Goal: Task Accomplishment & Management: Use online tool/utility

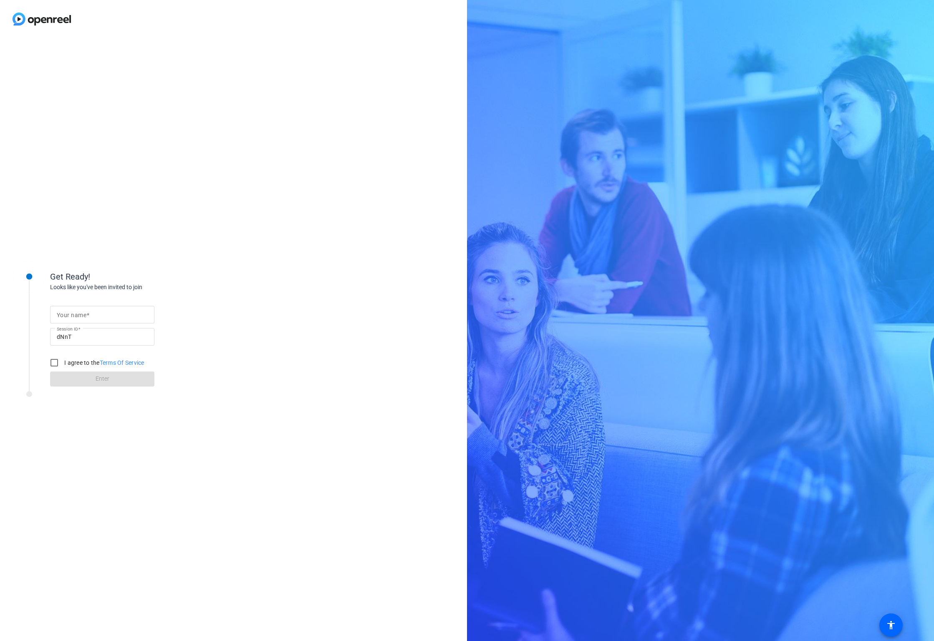
click at [97, 308] on div at bounding box center [102, 315] width 91 height 18
click at [97, 311] on input "Your name" at bounding box center [102, 314] width 91 height 10
type input "[PERSON_NAME]"
click at [65, 425] on div "Get Ready! Looks like you've been invited to join Your name [PERSON_NAME] Sessi…" at bounding box center [233, 339] width 467 height 603
click at [50, 360] on input "I agree to the Terms Of Service" at bounding box center [54, 362] width 17 height 17
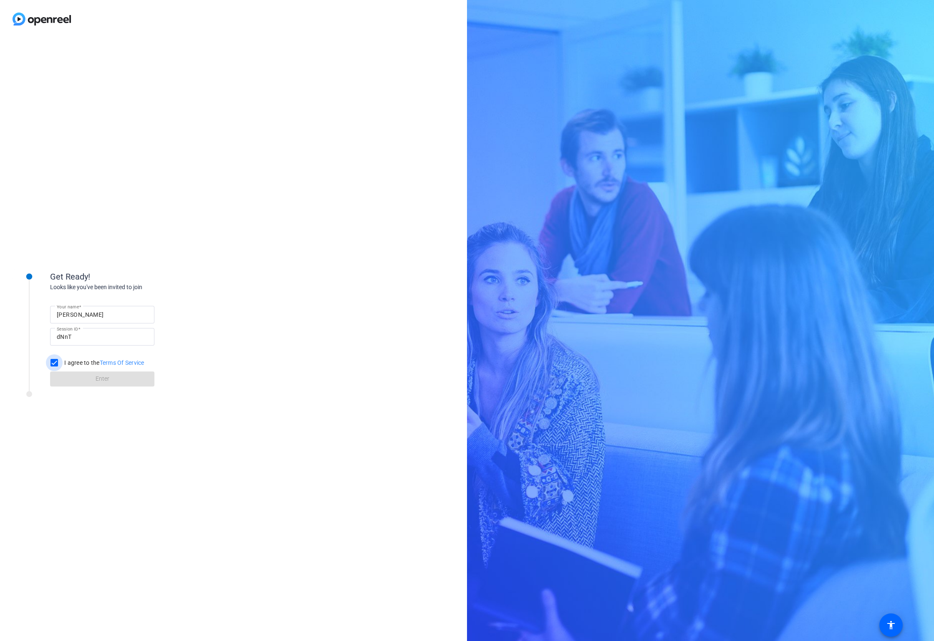
checkbox input "true"
click at [85, 382] on span at bounding box center [102, 379] width 104 height 20
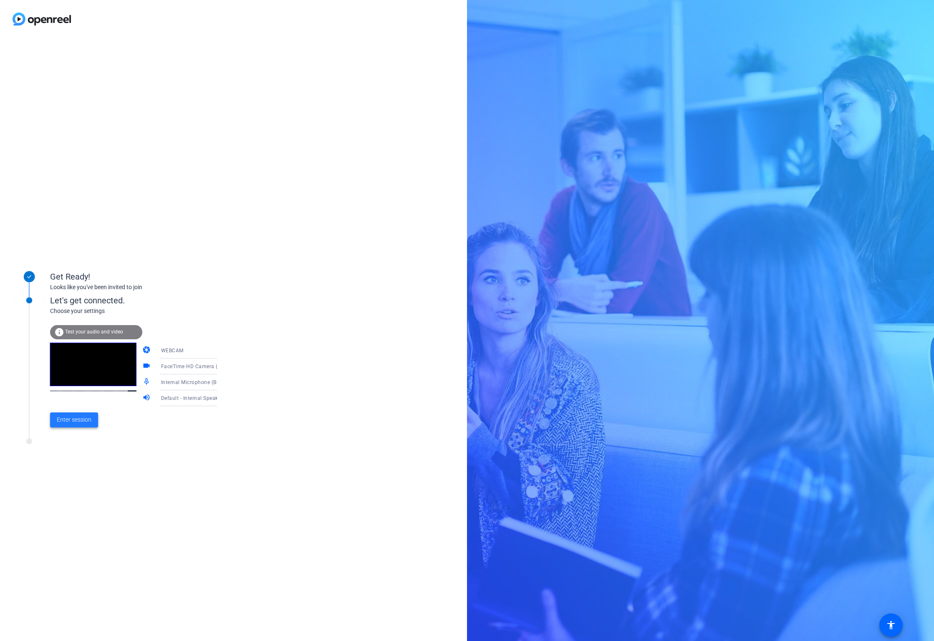
click at [92, 422] on span at bounding box center [74, 420] width 48 height 20
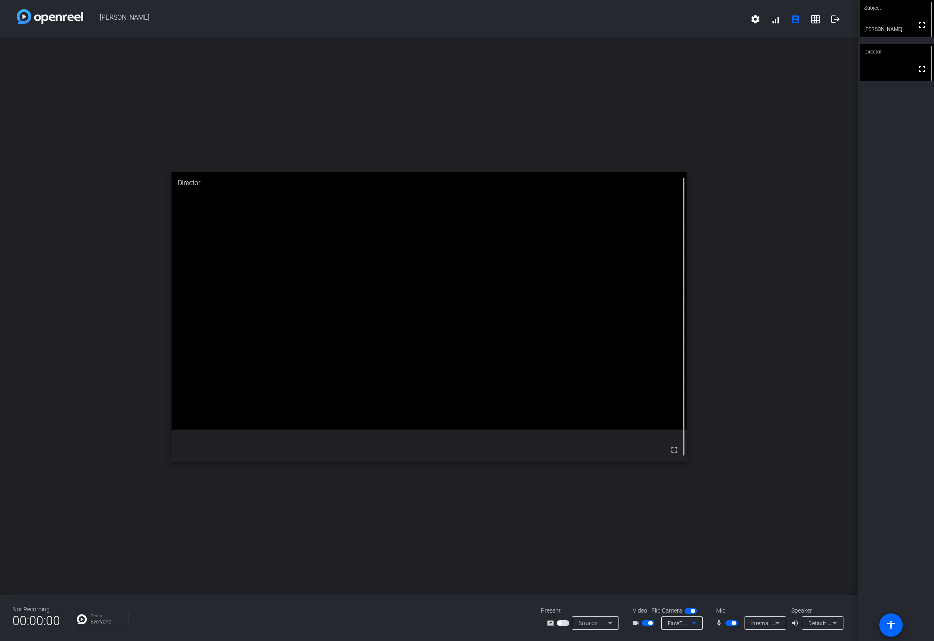
click at [694, 620] on icon at bounding box center [694, 623] width 10 height 10
click at [757, 533] on div at bounding box center [467, 320] width 934 height 641
click at [796, 541] on div "open_in_new Director fullscreen" at bounding box center [429, 316] width 858 height 556
click at [751, 21] on mat-icon "settings" at bounding box center [756, 19] width 10 height 10
click at [751, 20] on div at bounding box center [467, 320] width 934 height 641
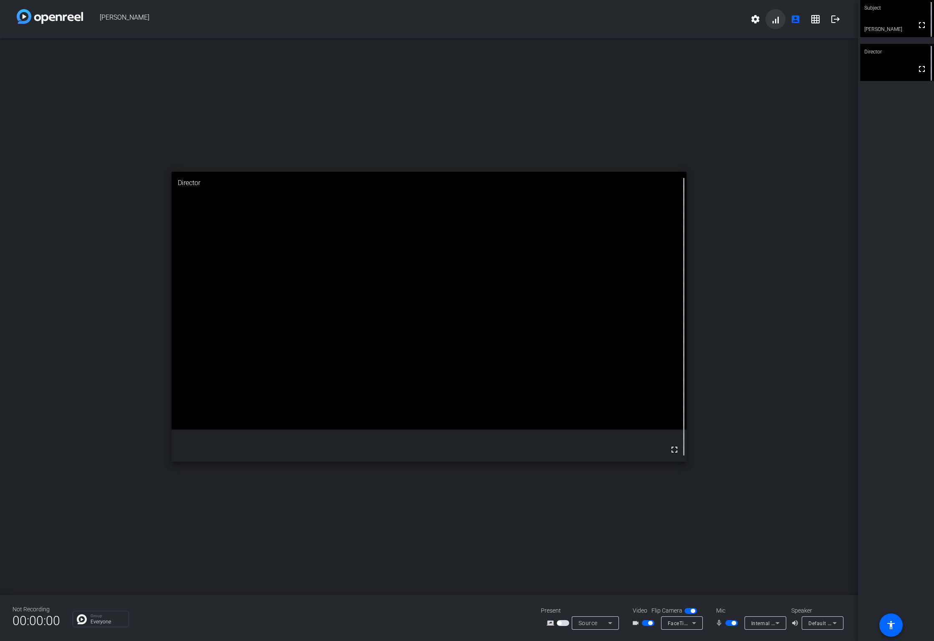
click at [774, 23] on span at bounding box center [776, 19] width 20 height 20
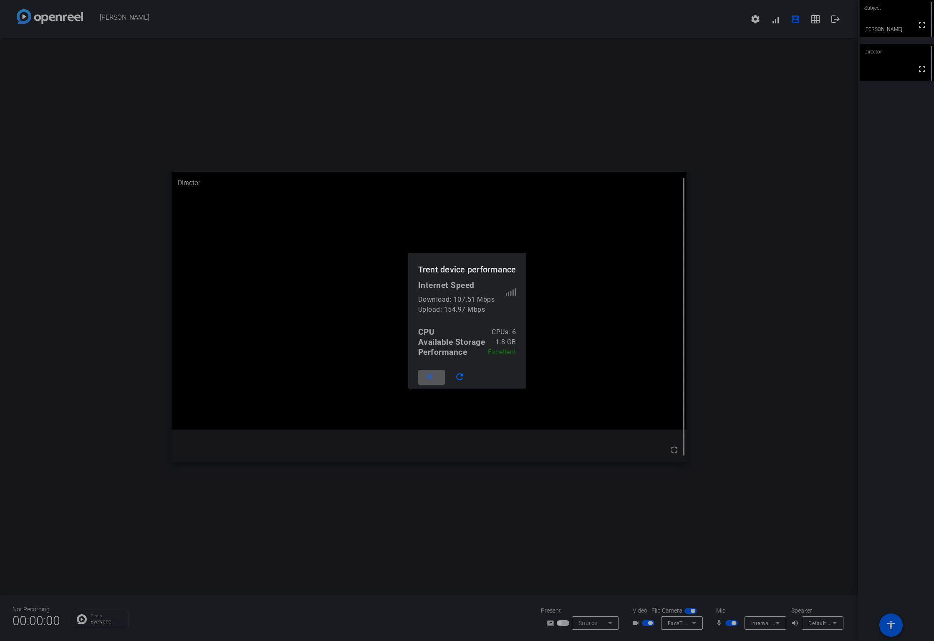
click at [436, 378] on span at bounding box center [431, 377] width 27 height 20
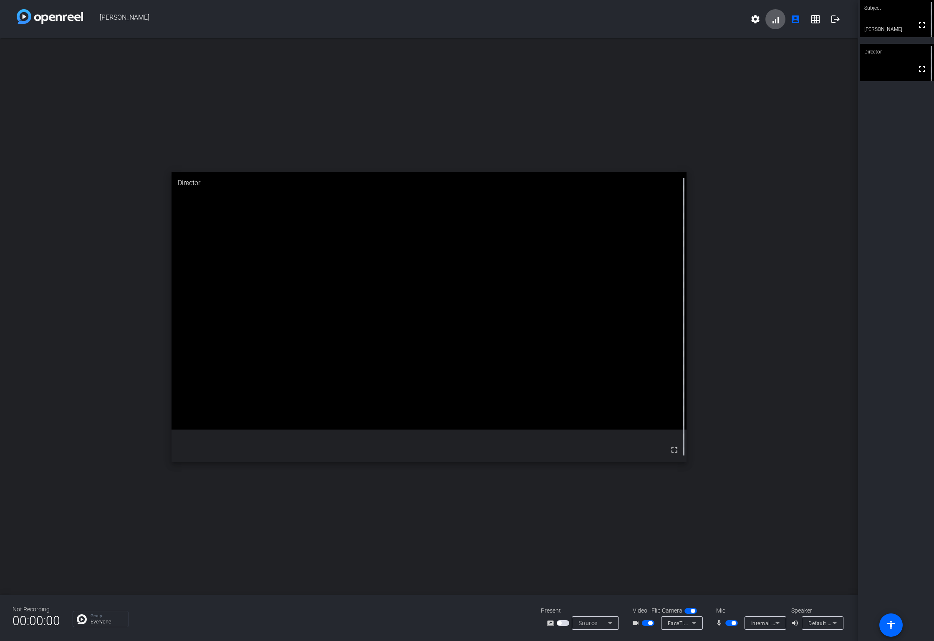
click at [643, 624] on button "button" at bounding box center [648, 623] width 13 height 6
click at [729, 621] on span "button" at bounding box center [732, 623] width 13 height 6
click at [649, 620] on span "button" at bounding box center [648, 623] width 13 height 6
click at [728, 624] on button "button" at bounding box center [732, 623] width 13 height 6
click at [765, 484] on div "open_in_new Director fullscreen" at bounding box center [429, 316] width 858 height 556
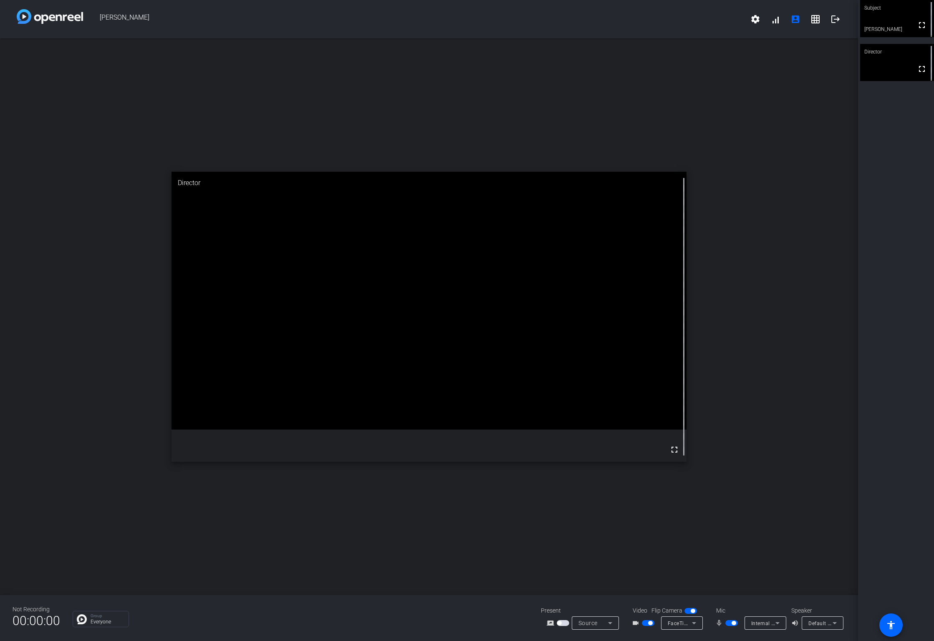
click at [795, 243] on div "open_in_new Director fullscreen" at bounding box center [429, 316] width 858 height 556
click at [776, 167] on div "open_in_new Director fullscreen" at bounding box center [429, 316] width 858 height 556
drag, startPoint x: 689, startPoint y: 627, endPoint x: 684, endPoint y: 626, distance: 4.7
click at [684, 627] on div "FaceTime HD Camera (Built-in) (05ac:8511)" at bounding box center [682, 623] width 28 height 10
click at [701, 578] on div at bounding box center [467, 320] width 934 height 641
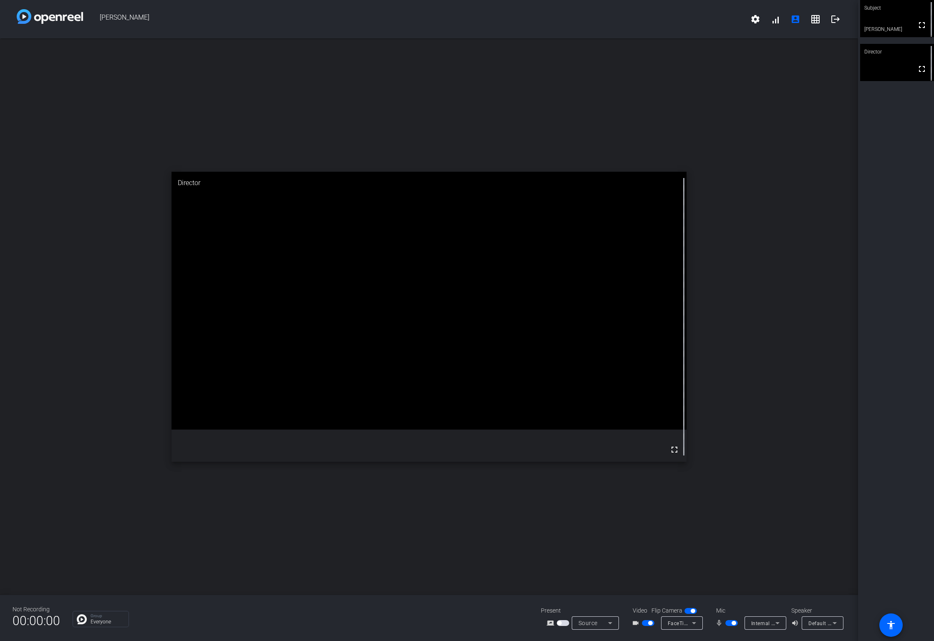
click at [691, 625] on icon at bounding box center [694, 623] width 10 height 10
click at [689, 571] on div at bounding box center [467, 320] width 934 height 641
